Goal: Task Accomplishment & Management: Use online tool/utility

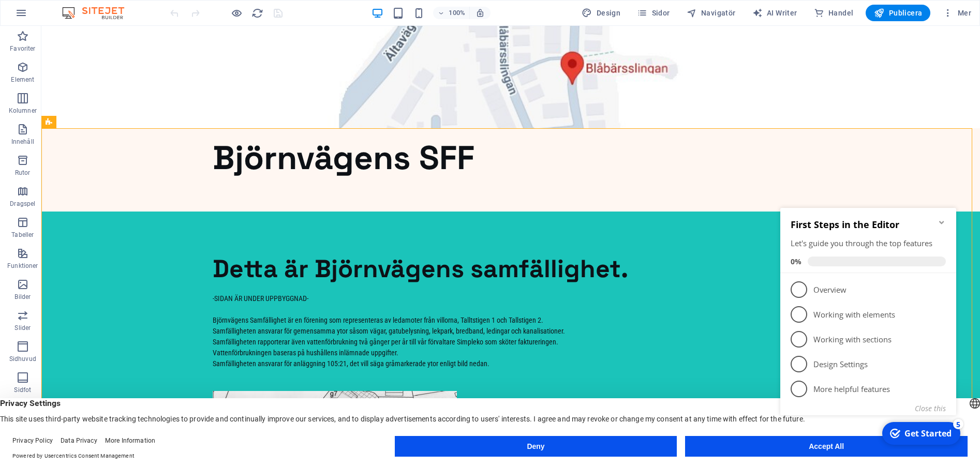
click at [811, 457] on div "Deny Accept All" at bounding box center [681, 448] width 573 height 25
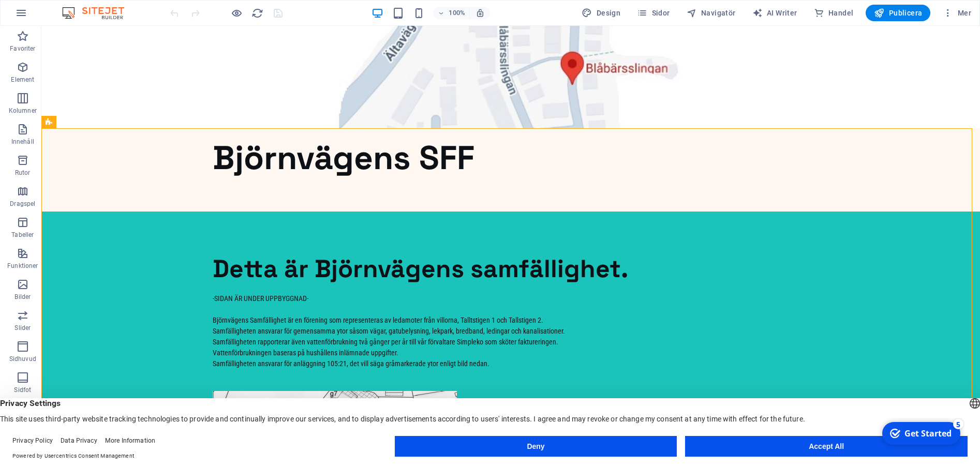
click at [0, 0] on appcues-checklist "Contextual help checklist present on screen" at bounding box center [0, 0] width 0 height 0
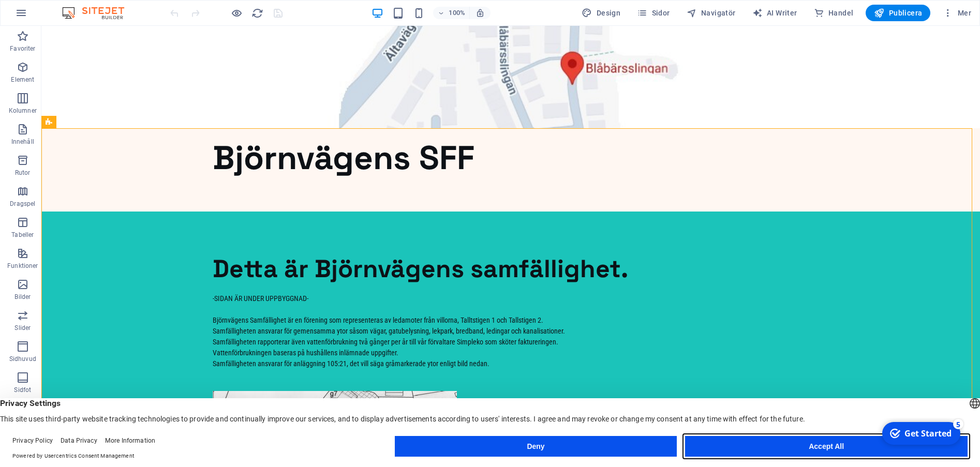
click at [834, 444] on button "Accept All" at bounding box center [826, 446] width 283 height 21
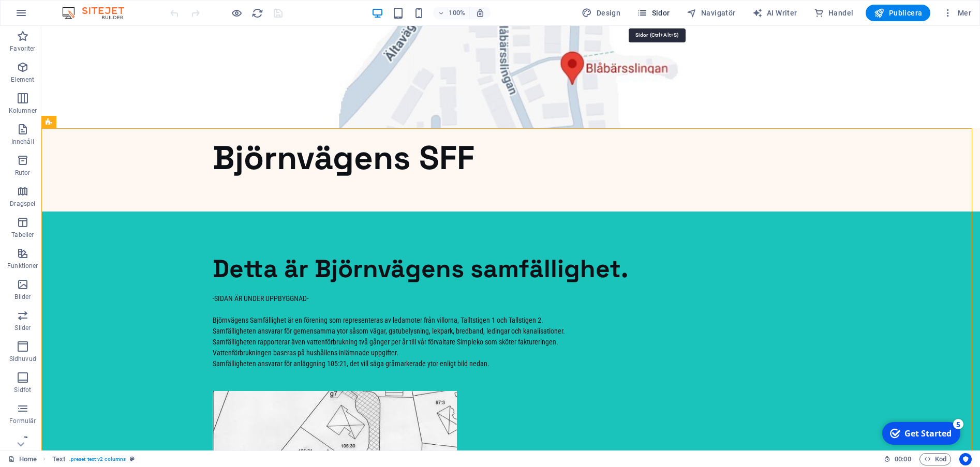
click at [647, 12] on icon "button" at bounding box center [642, 13] width 10 height 10
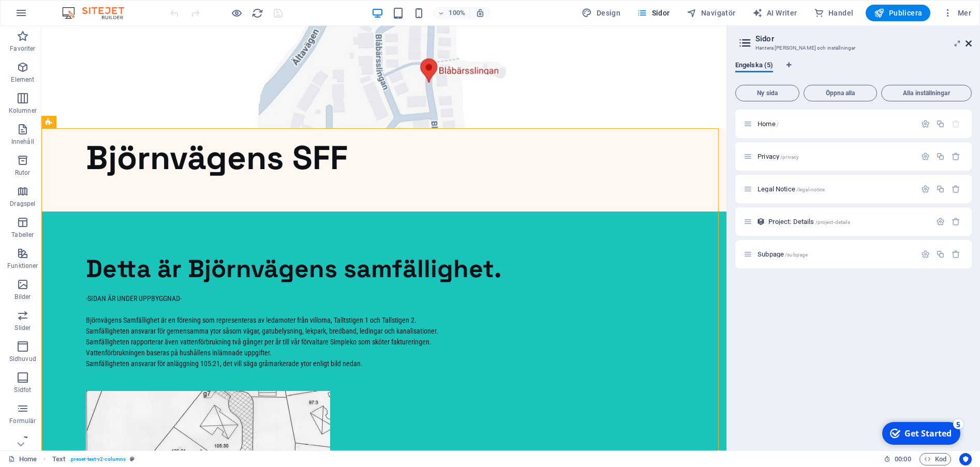
click at [968, 42] on icon at bounding box center [969, 43] width 6 height 8
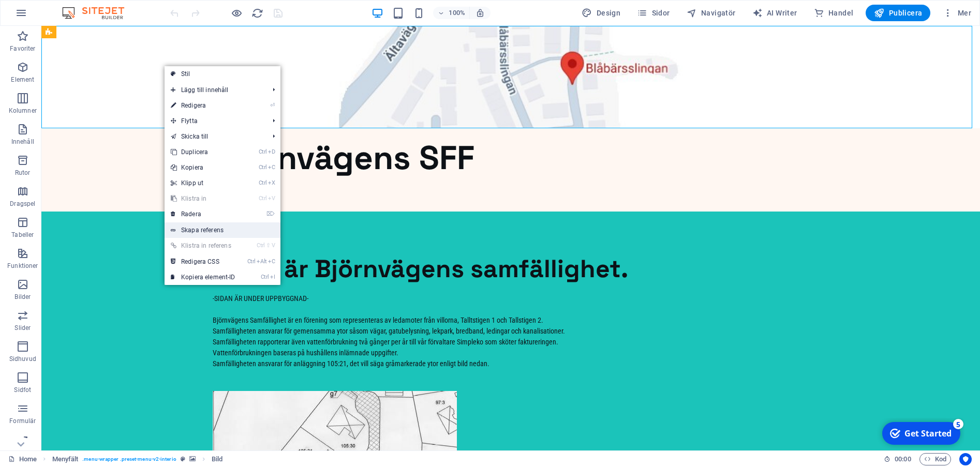
click at [194, 230] on link "Skapa referens" at bounding box center [223, 231] width 116 height 16
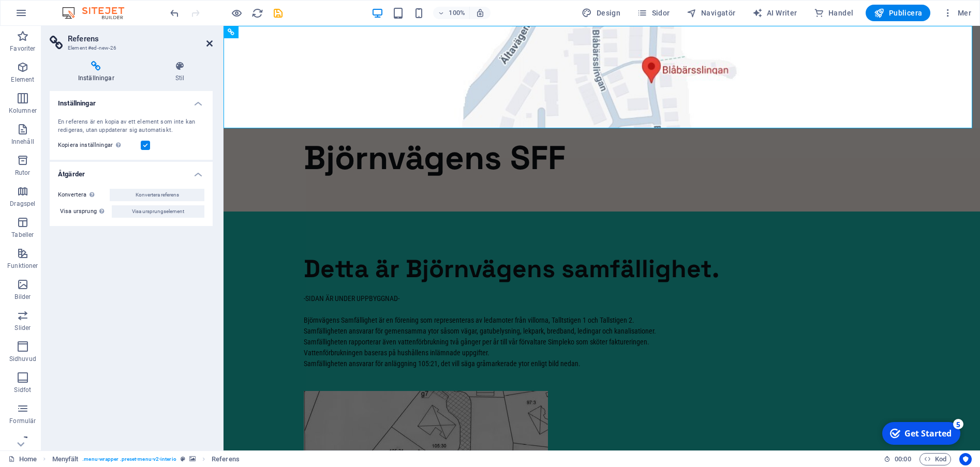
click at [208, 45] on icon at bounding box center [209, 43] width 6 height 8
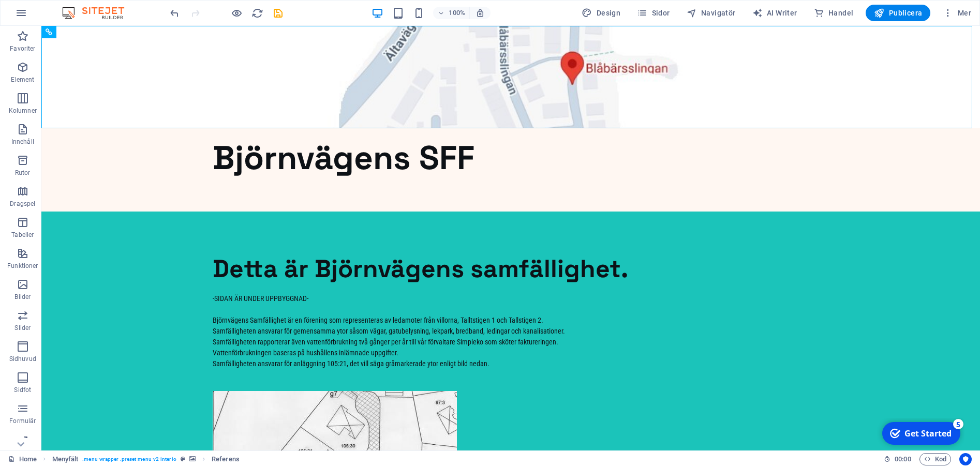
drag, startPoint x: 132, startPoint y: 33, endPoint x: 80, endPoint y: 175, distance: 151.9
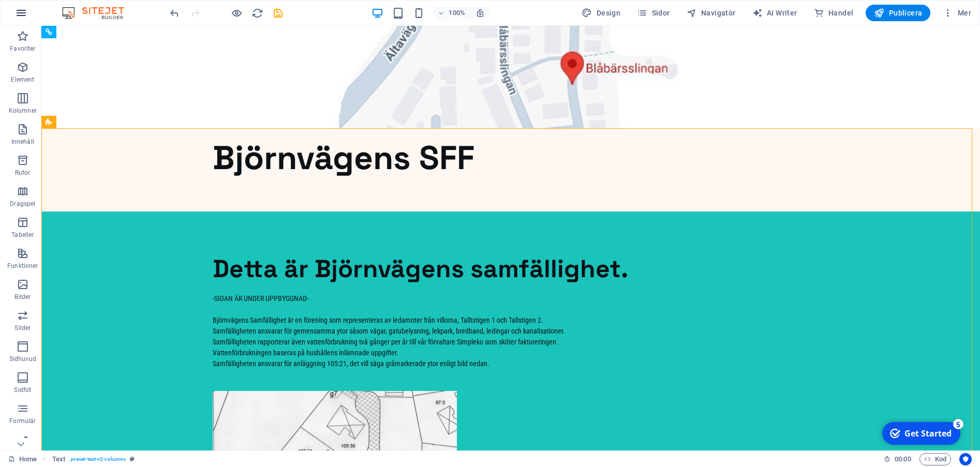
click at [25, 13] on icon "button" at bounding box center [21, 13] width 12 height 12
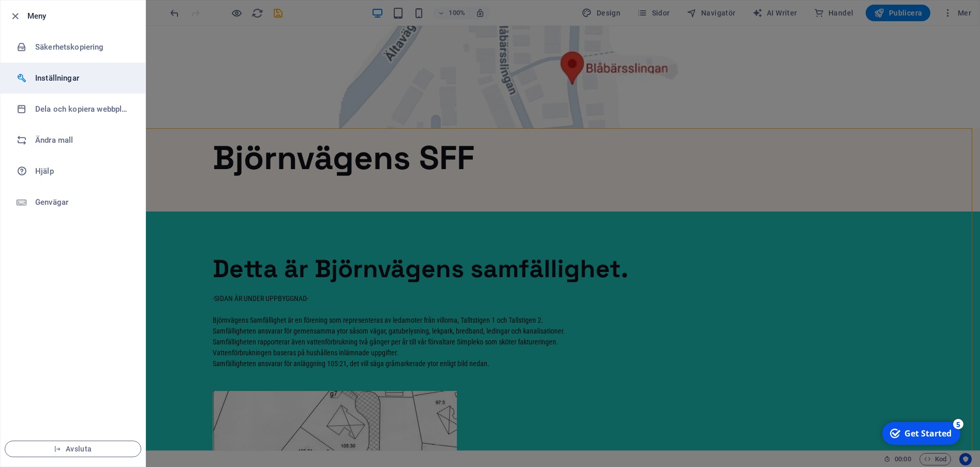
click at [49, 76] on h6 "Inställningar" at bounding box center [83, 78] width 96 height 12
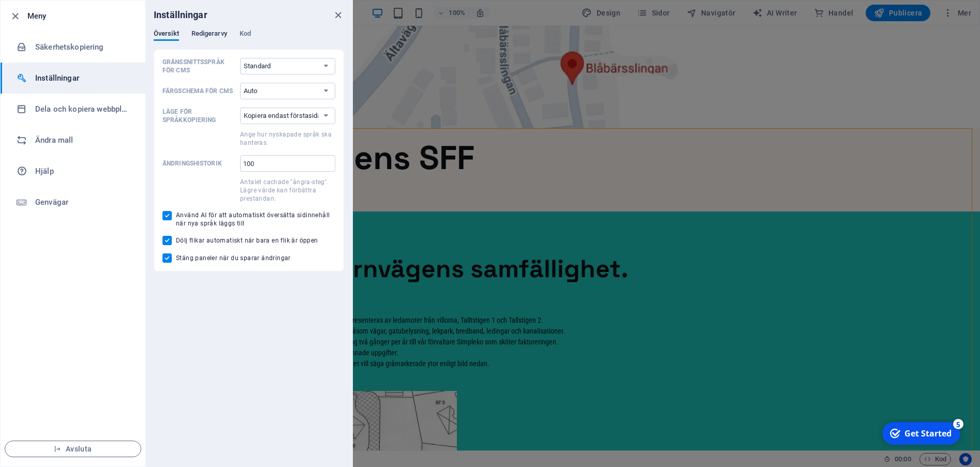
click at [215, 36] on span "Redigerarvy" at bounding box center [209, 34] width 36 height 14
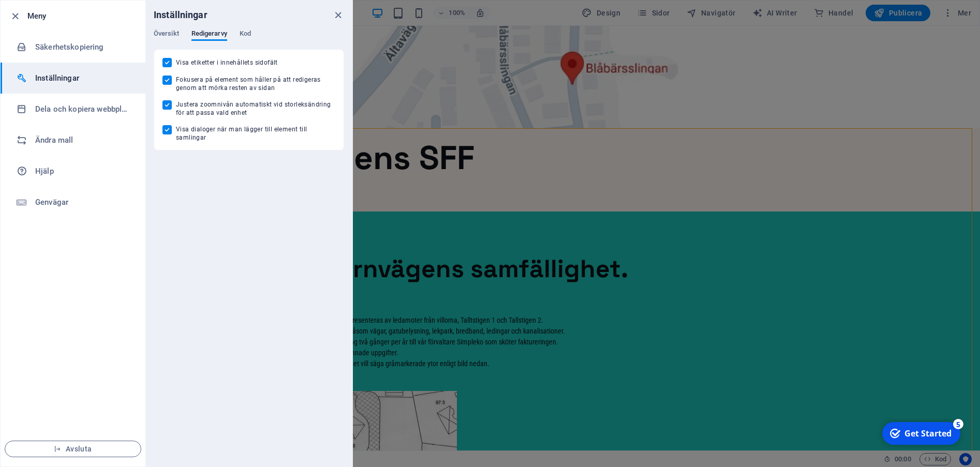
click at [239, 32] on div "Översikt Redigerarvy Kod" at bounding box center [249, 39] width 190 height 20
click at [247, 31] on span "Kod" at bounding box center [245, 34] width 11 height 14
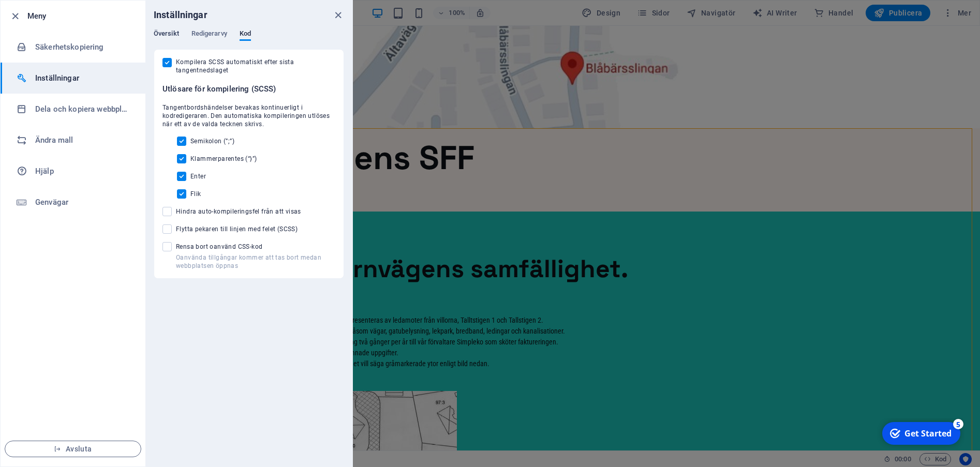
click at [167, 34] on span "Översikt" at bounding box center [166, 34] width 25 height 14
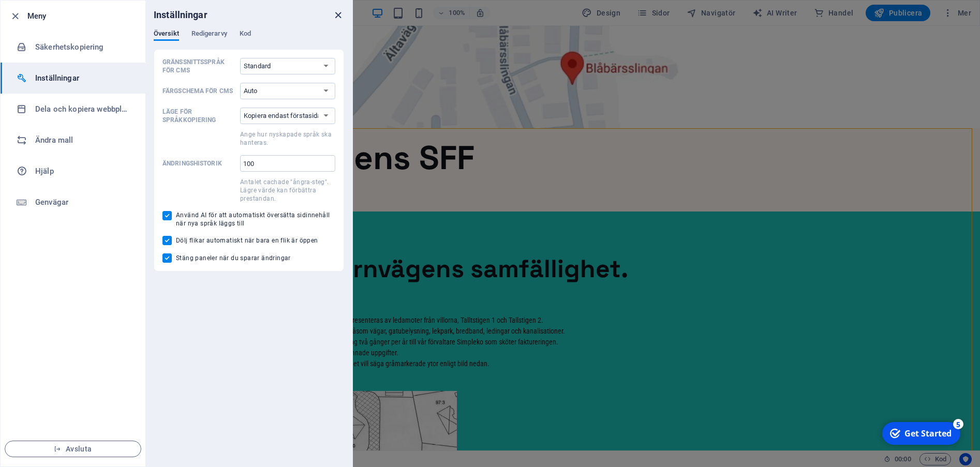
click at [336, 13] on icon "close" at bounding box center [338, 15] width 12 height 12
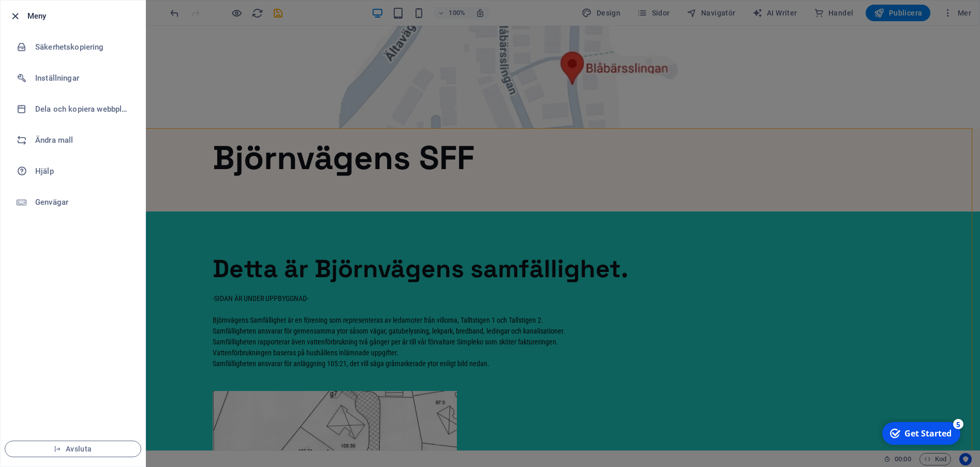
click at [17, 14] on icon "button" at bounding box center [15, 16] width 12 height 12
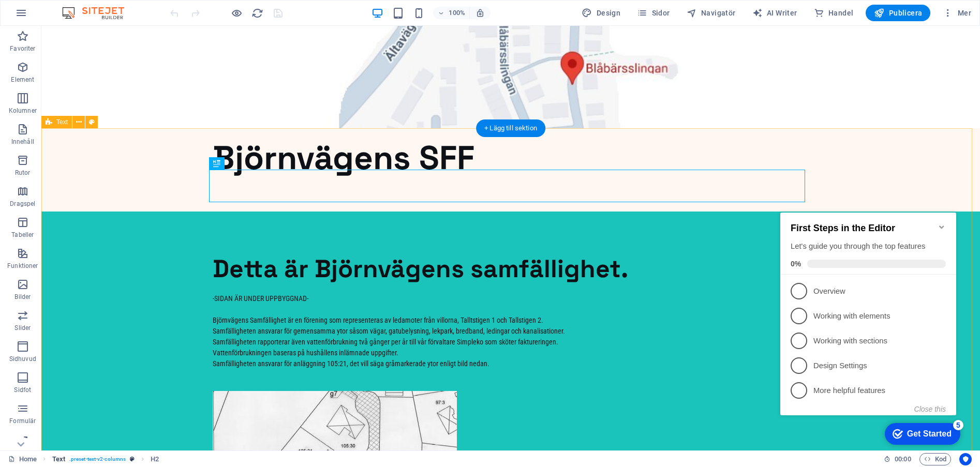
click at [101, 459] on span ". preset-text-v2-columns" at bounding box center [97, 459] width 56 height 12
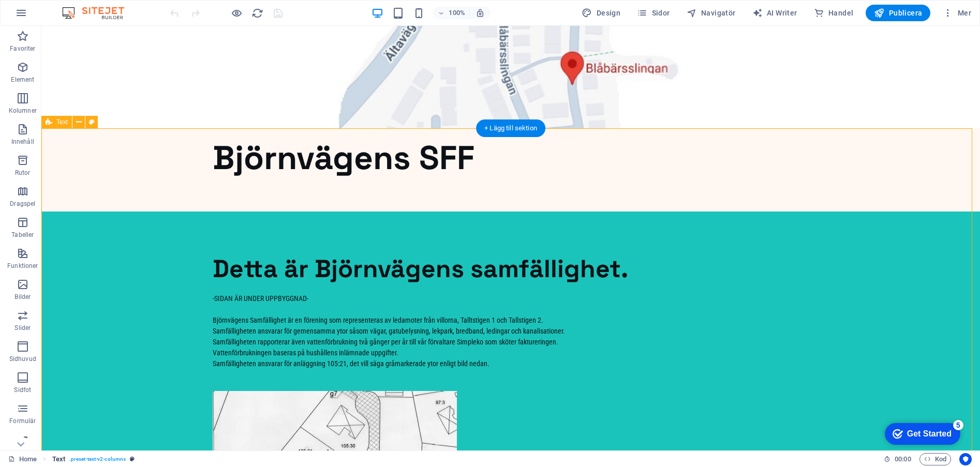
click at [73, 459] on span ". preset-text-v2-columns" at bounding box center [97, 459] width 56 height 12
click at [131, 458] on icon "breadcrumb" at bounding box center [132, 459] width 5 height 6
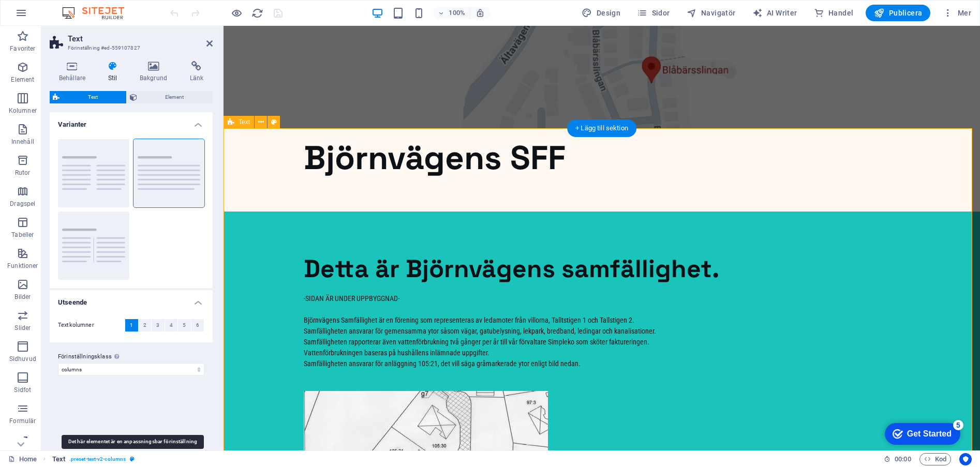
click at [131, 458] on icon "breadcrumb" at bounding box center [132, 459] width 5 height 6
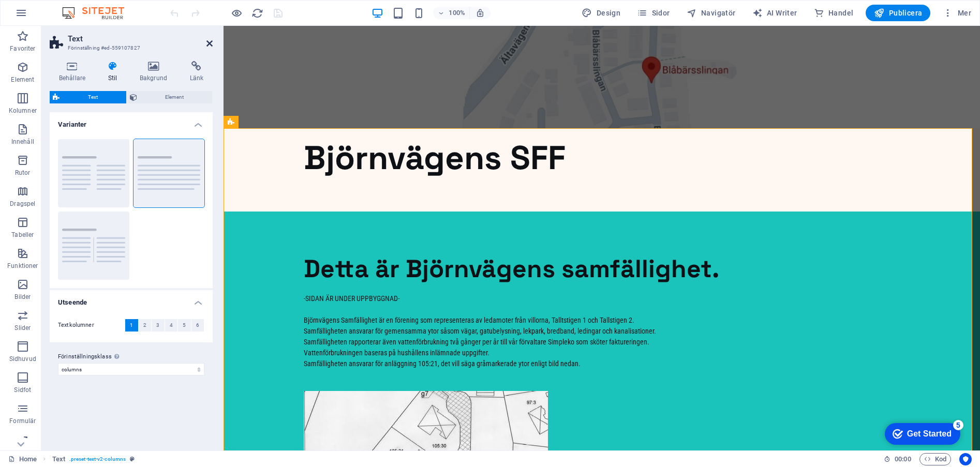
click at [211, 45] on icon at bounding box center [209, 43] width 6 height 8
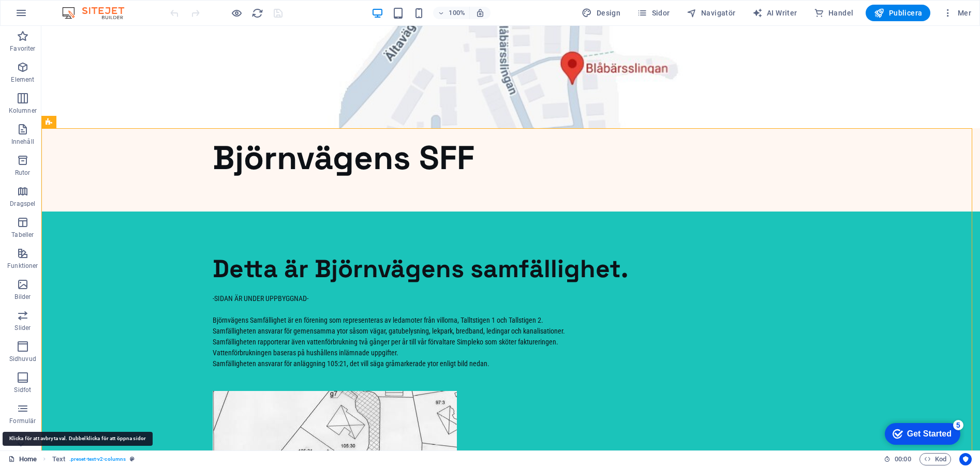
click at [25, 459] on link "Home" at bounding box center [22, 459] width 28 height 12
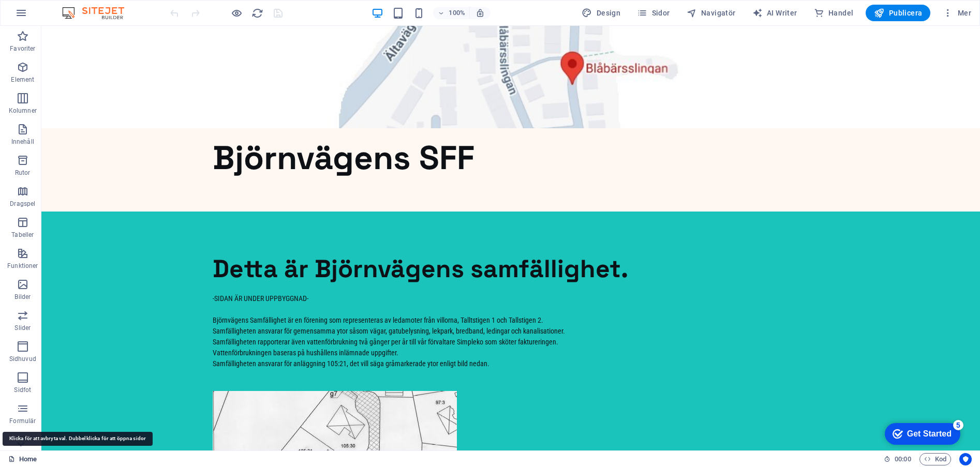
click at [25, 459] on link "Home" at bounding box center [22, 459] width 28 height 12
click at [38, 459] on div "Home" at bounding box center [441, 459] width 867 height 12
click at [29, 460] on link "Home" at bounding box center [22, 459] width 28 height 12
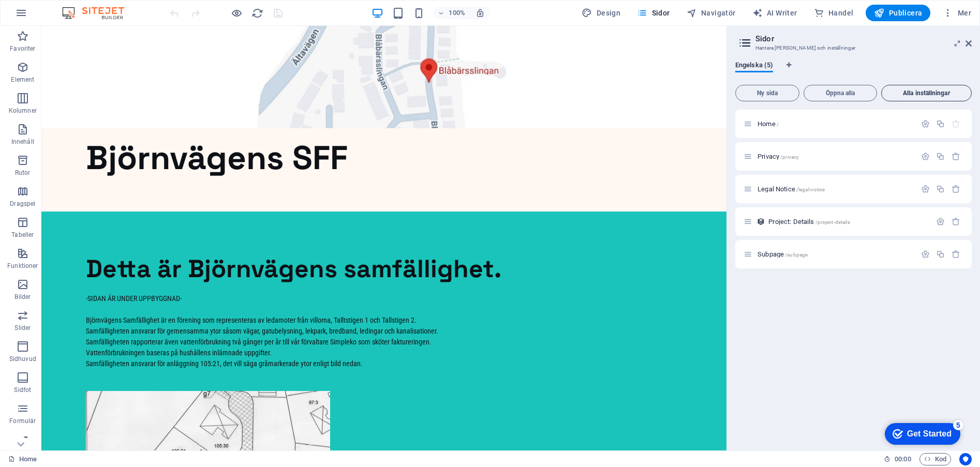
click at [923, 91] on span "Alla inställningar" at bounding box center [926, 93] width 81 height 6
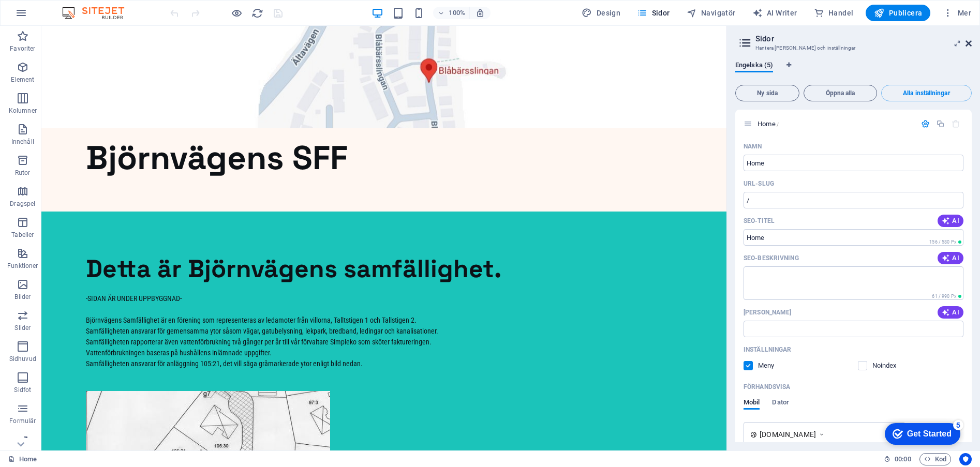
click at [970, 41] on icon at bounding box center [969, 43] width 6 height 8
